Goal: Task Accomplishment & Management: Use online tool/utility

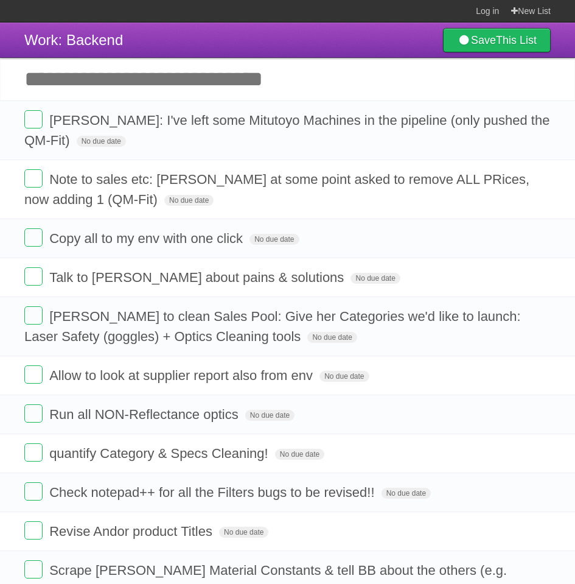
click at [90, 72] on input "Add another task" at bounding box center [287, 79] width 575 height 43
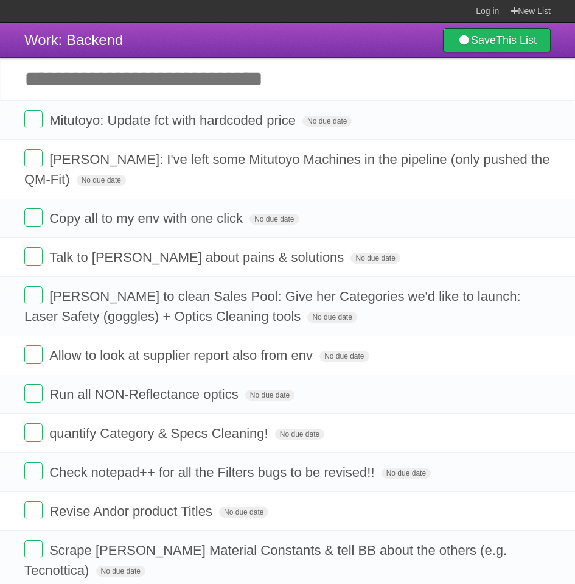
click at [130, 83] on input "Add another task" at bounding box center [287, 79] width 575 height 43
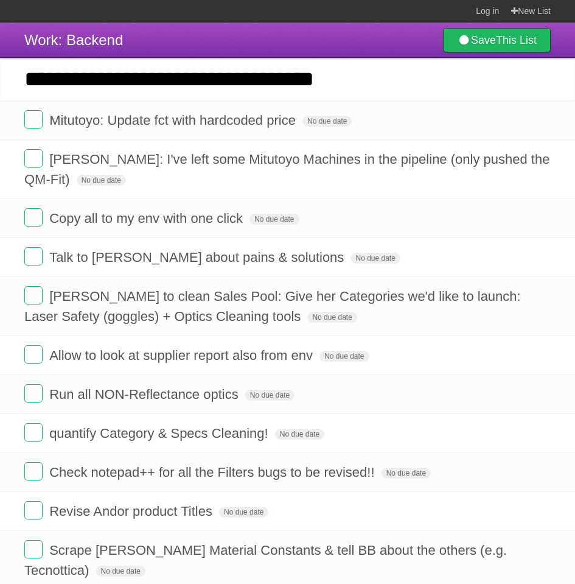
type input "**********"
click input "*********" at bounding box center [0, 0] width 0 height 0
